Goal: Use online tool/utility: Utilize a website feature to perform a specific function

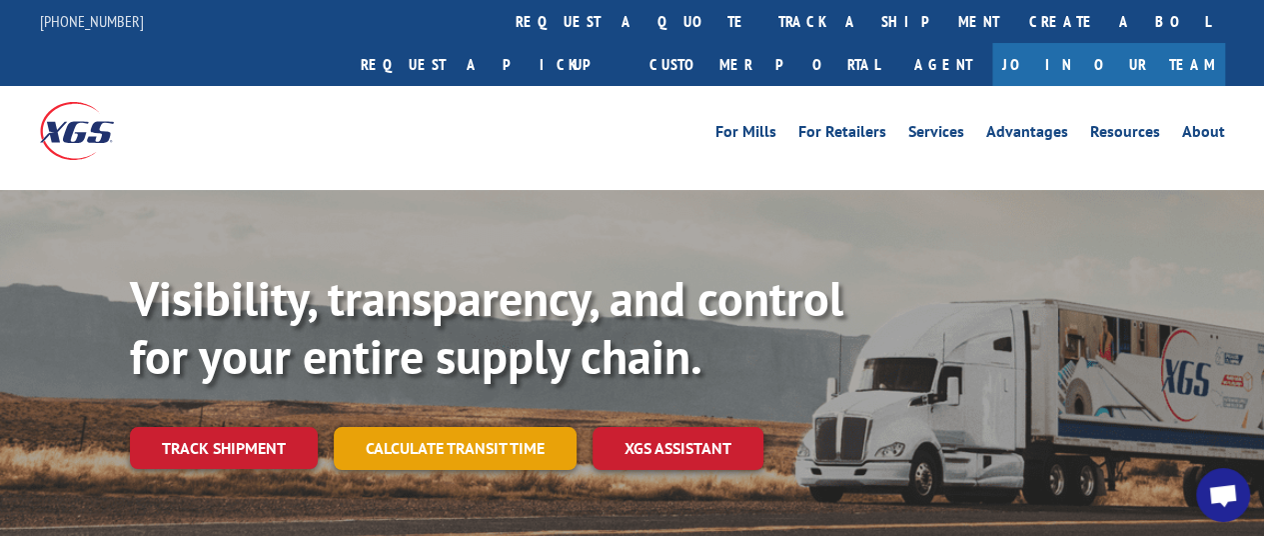
click at [468, 427] on link "Calculate transit time" at bounding box center [455, 448] width 243 height 43
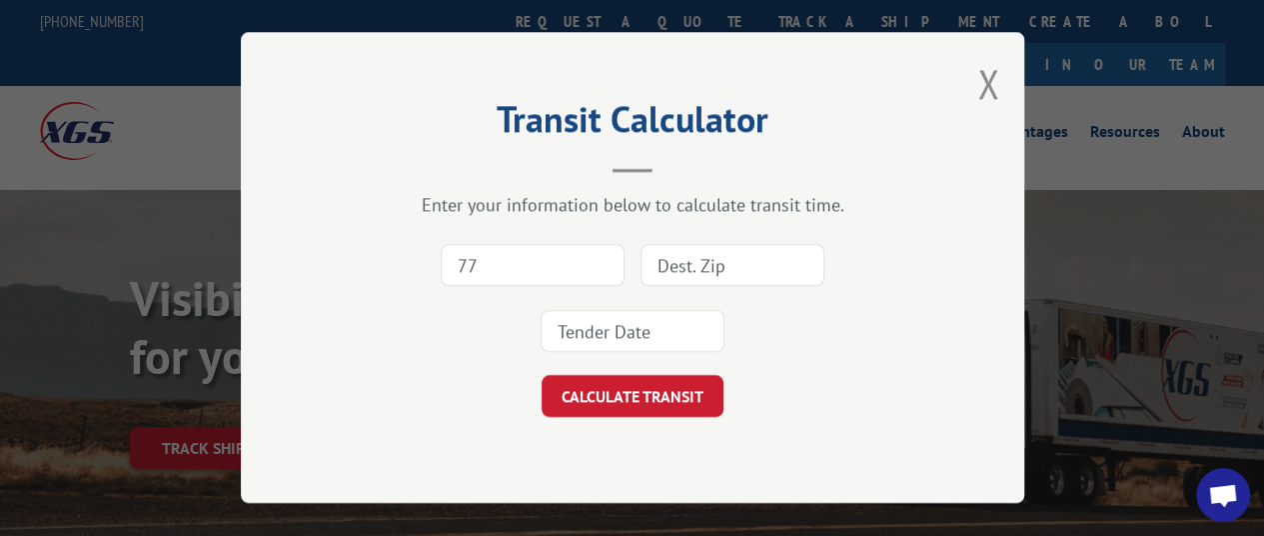
type input "77092"
click at [714, 271] on input at bounding box center [733, 266] width 184 height 42
type input "06830"
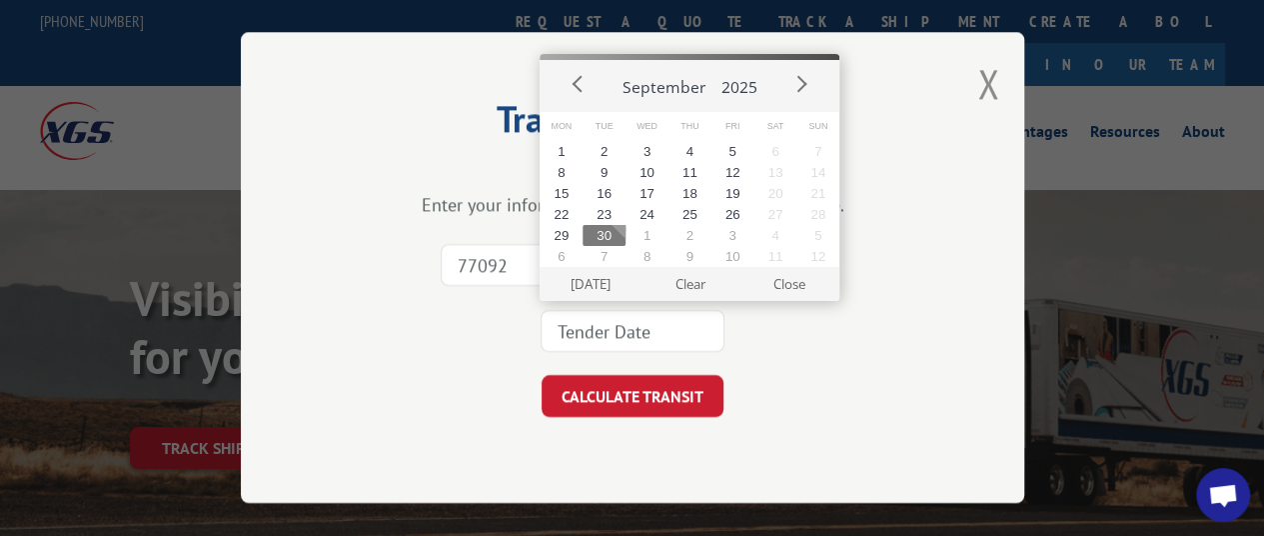
click at [636, 320] on input at bounding box center [633, 332] width 184 height 42
click at [733, 231] on button "3" at bounding box center [733, 235] width 43 height 21
type input "[DATE]"
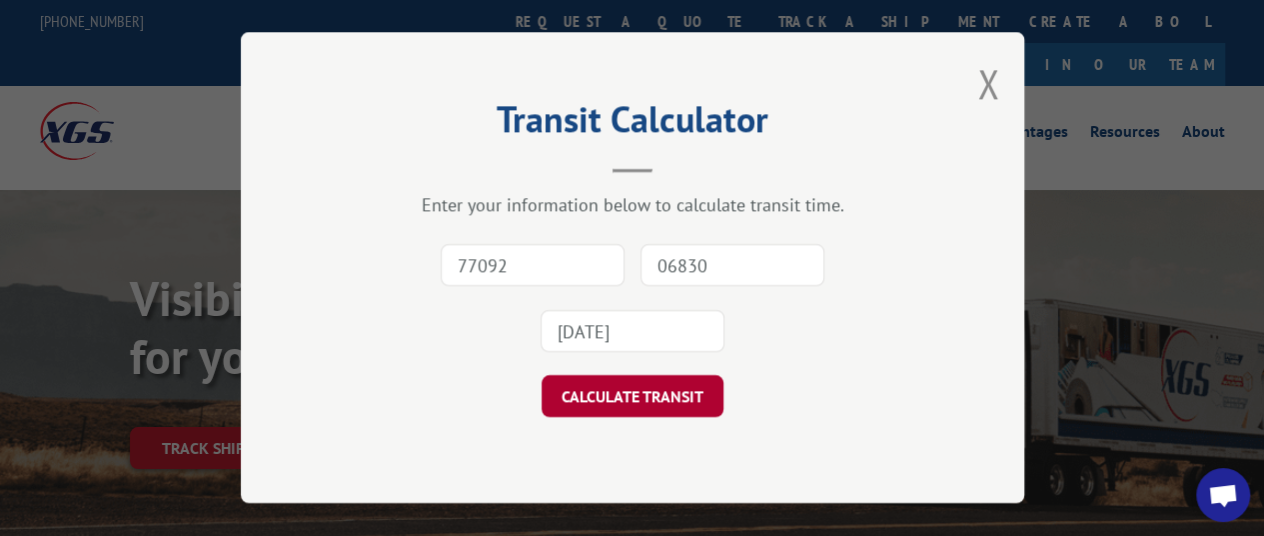
click at [622, 405] on button "CALCULATE TRANSIT" at bounding box center [633, 397] width 182 height 42
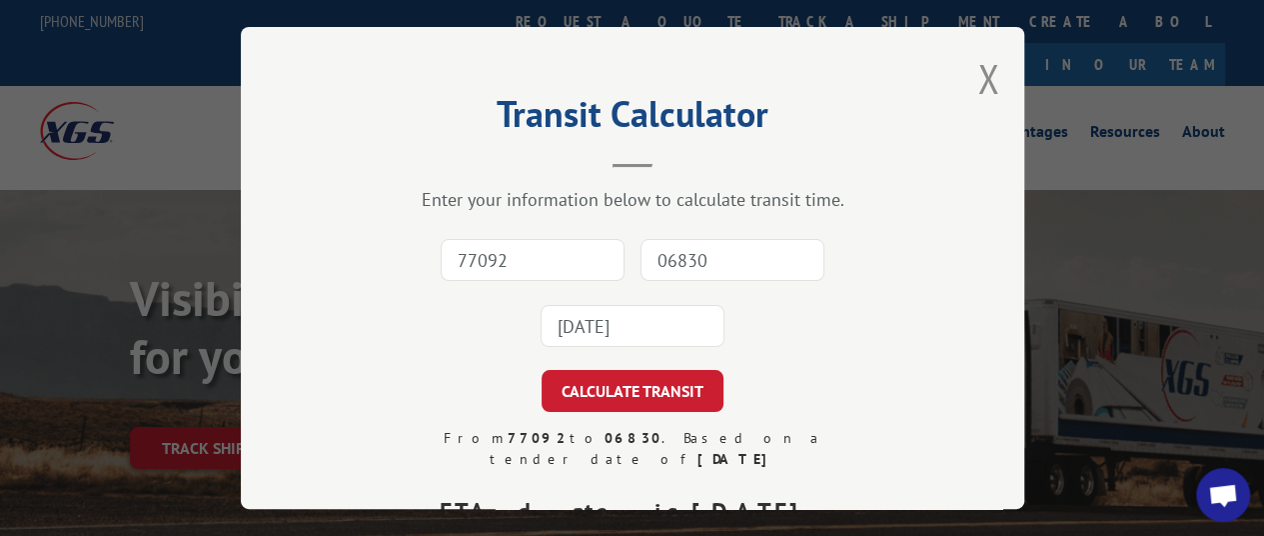
click at [545, 243] on input "77092" at bounding box center [533, 260] width 184 height 42
click at [524, 263] on input "77079" at bounding box center [533, 260] width 184 height 42
type input "77092"
click at [704, 256] on input "06830" at bounding box center [733, 260] width 184 height 42
type input "06830"
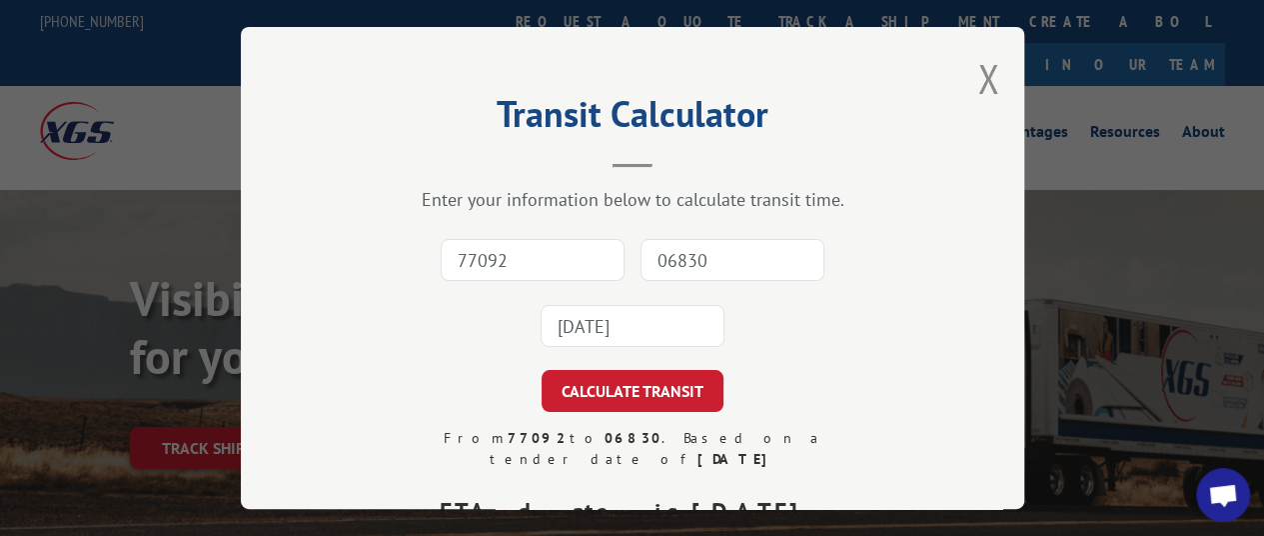
click at [625, 315] on input "[DATE]" at bounding box center [633, 326] width 184 height 42
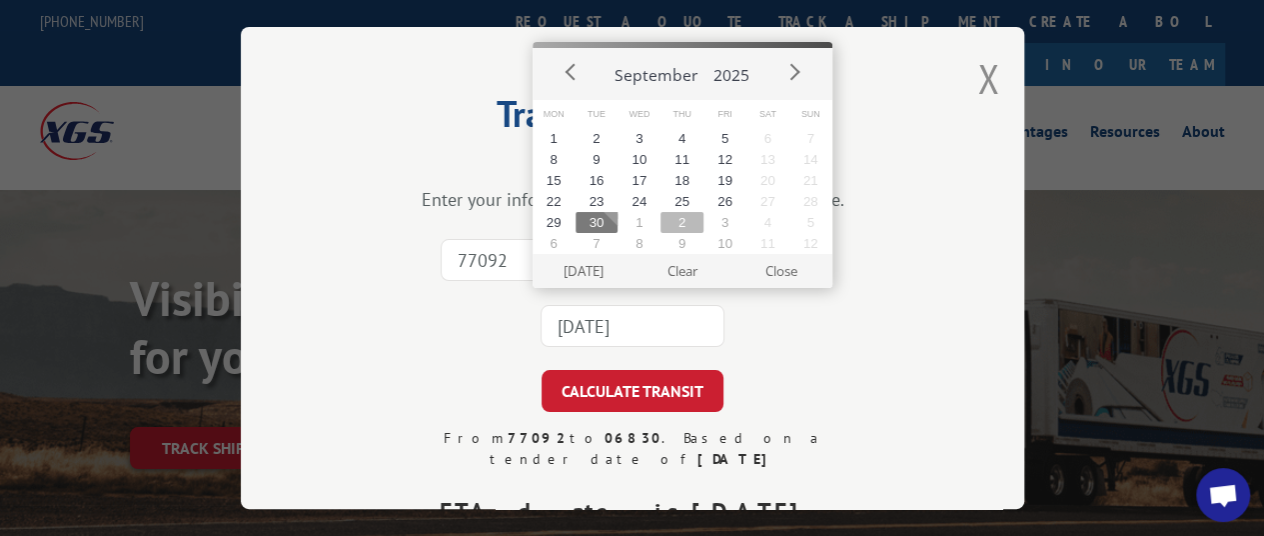
click at [684, 220] on button "2" at bounding box center [682, 222] width 43 height 21
type input "[DATE]"
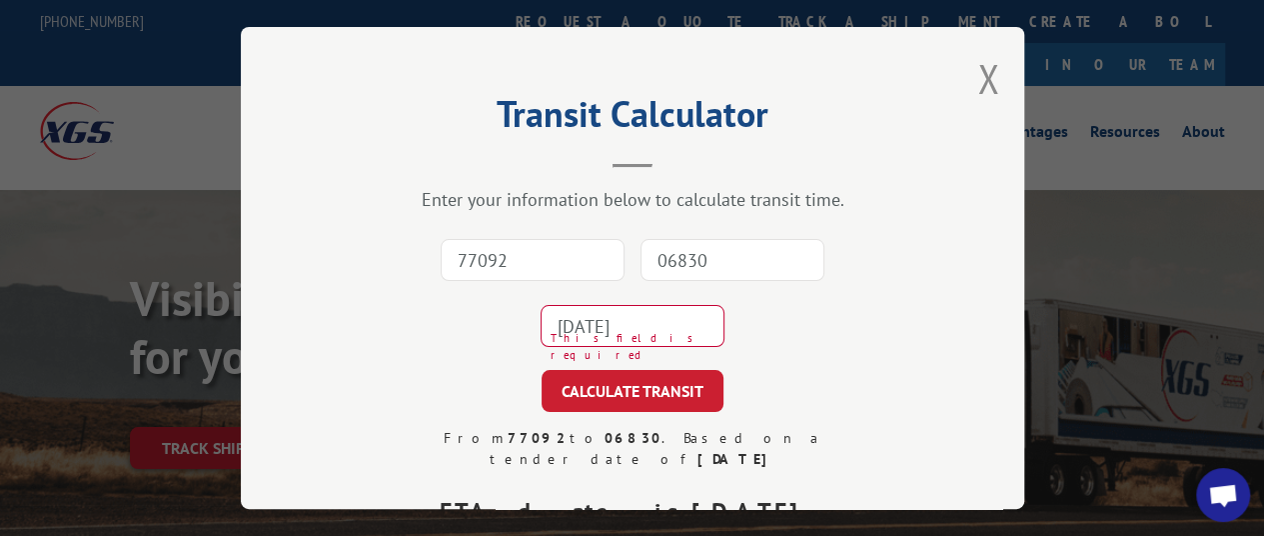
click at [656, 313] on input "[DATE]" at bounding box center [633, 326] width 184 height 42
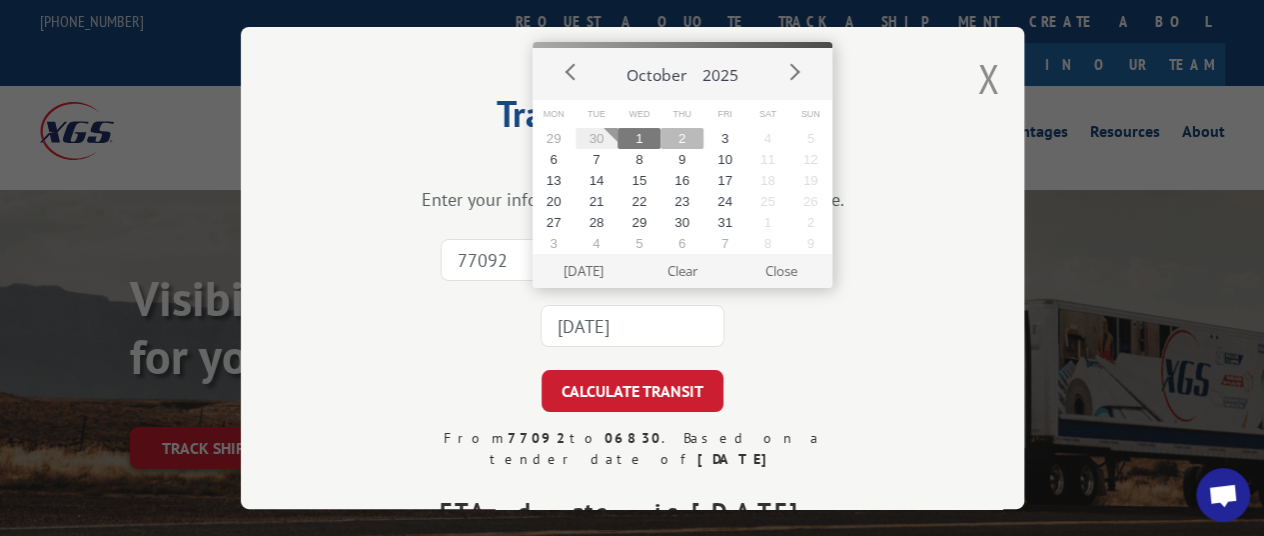
click at [686, 133] on button "2" at bounding box center [682, 138] width 43 height 21
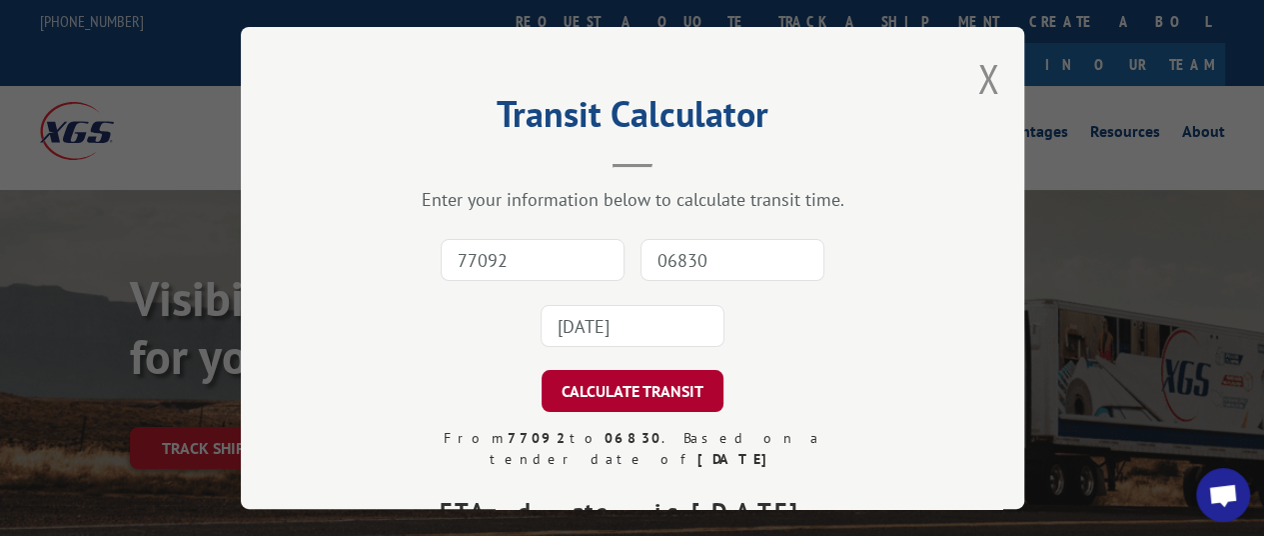
click at [620, 372] on button "CALCULATE TRANSIT" at bounding box center [633, 391] width 182 height 42
click at [728, 245] on input "06830" at bounding box center [733, 260] width 184 height 42
type input "06830"
click at [979, 71] on button "Close modal" at bounding box center [988, 78] width 22 height 53
